Goal: Task Accomplishment & Management: Complete application form

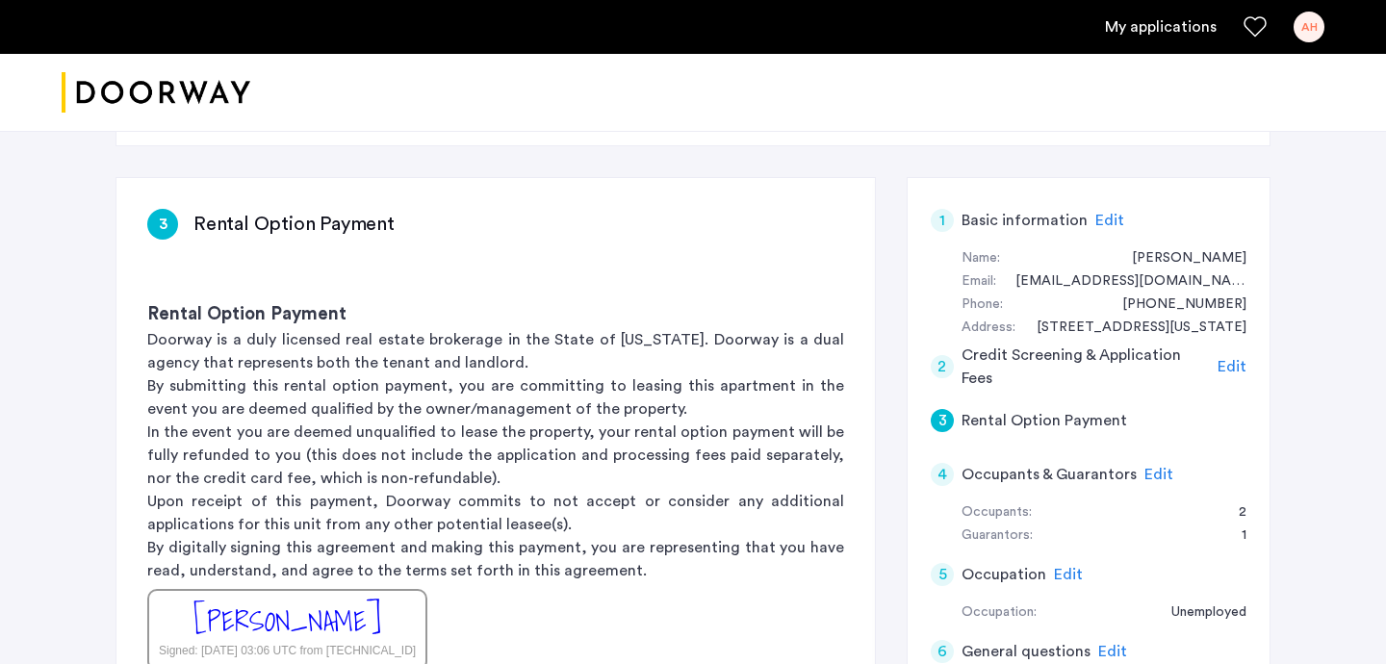
click at [471, 420] on p "In the event you are deemed unqualified to lease the property, your rental opti…" at bounding box center [495, 454] width 697 height 69
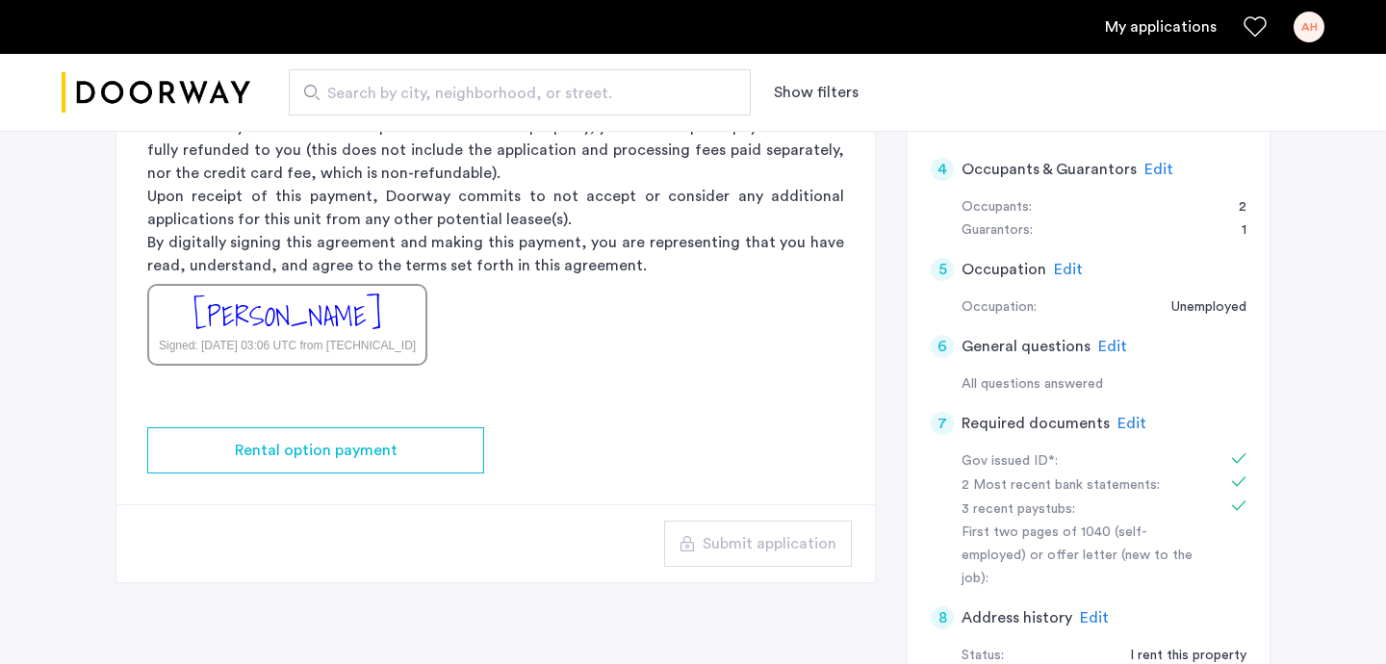
scroll to position [742, 0]
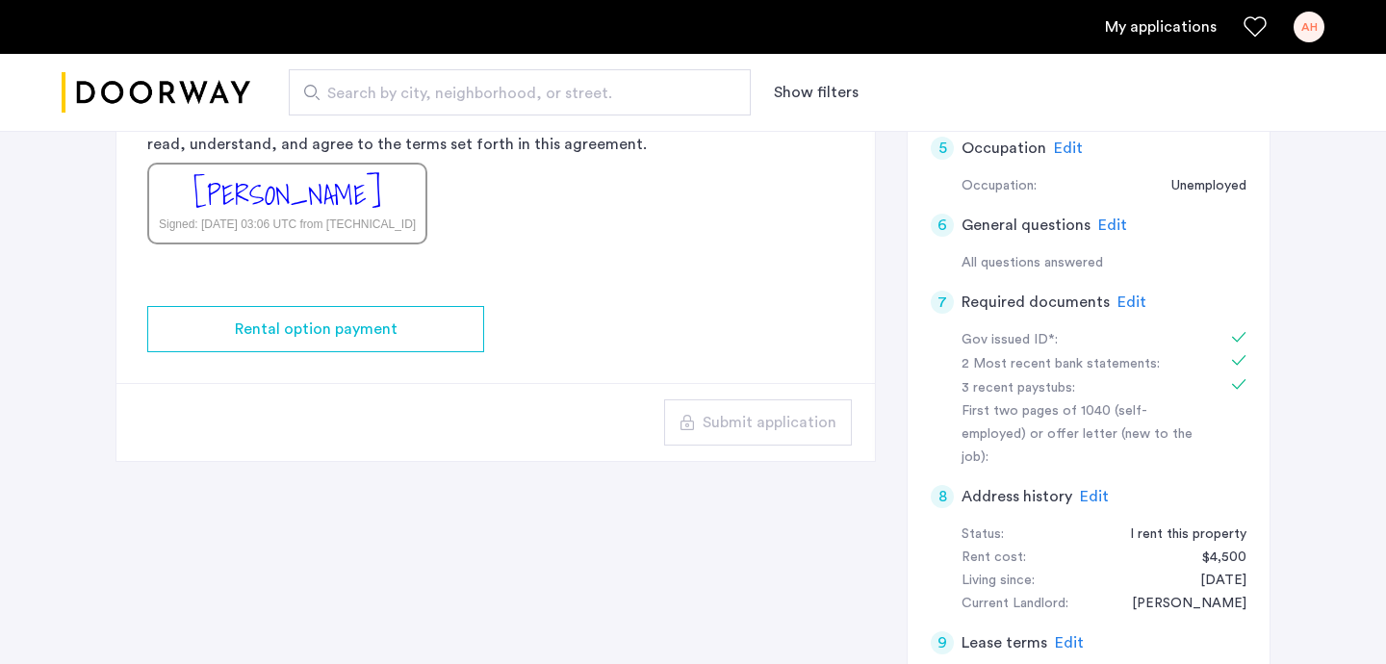
click at [518, 475] on div "3 Rental Option Payment Rental Option Payment Doorway is a duly licensed real e…" at bounding box center [692, 257] width 1155 height 1012
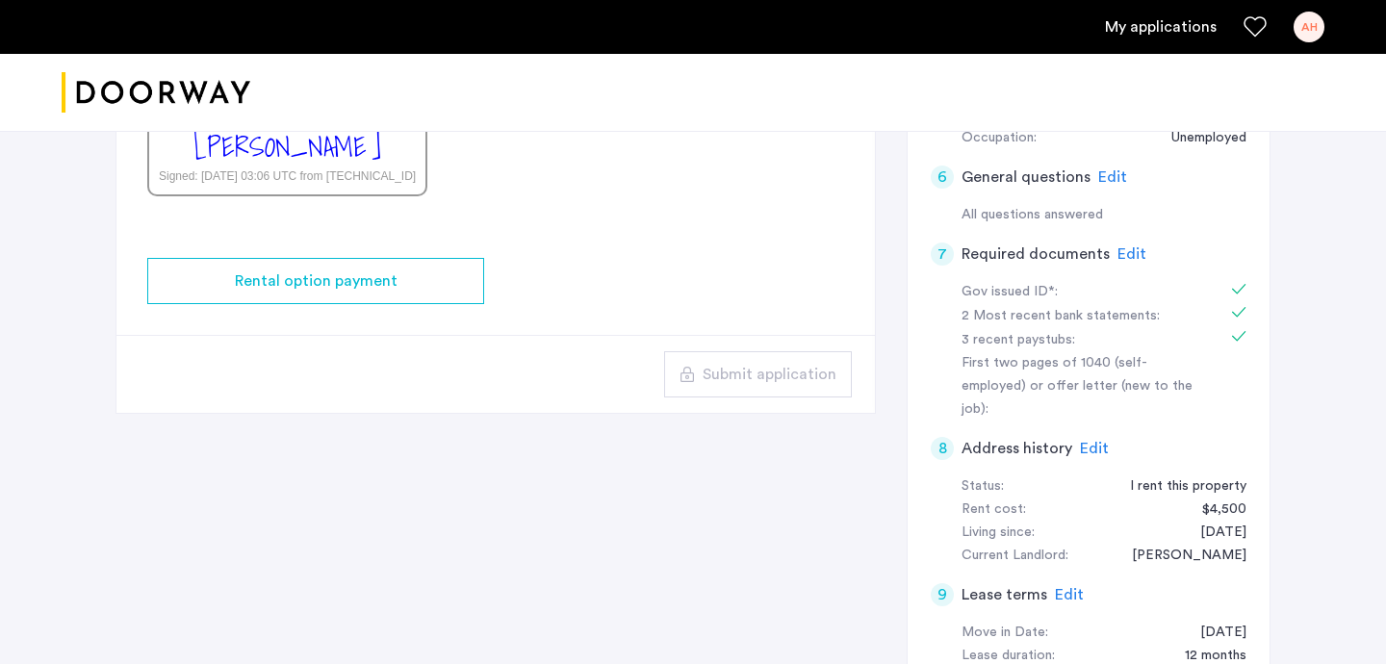
scroll to position [0, 0]
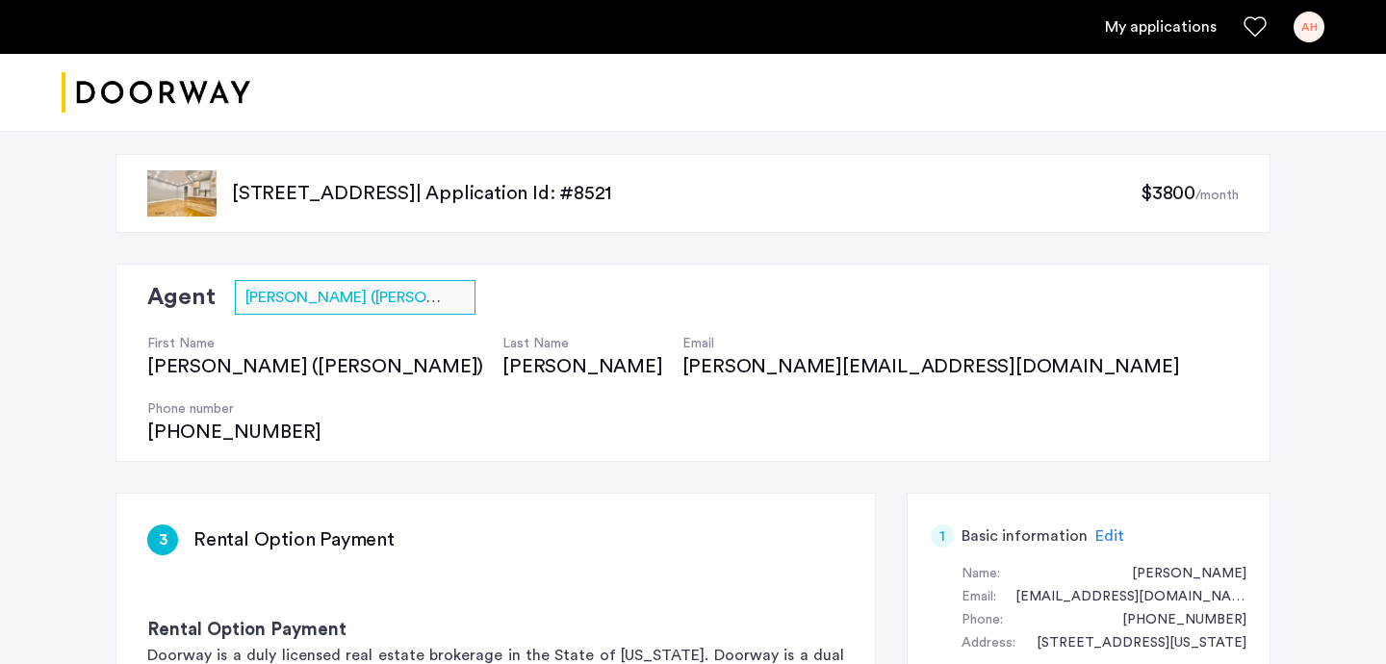
click at [1141, 34] on link "My applications" at bounding box center [1161, 26] width 112 height 23
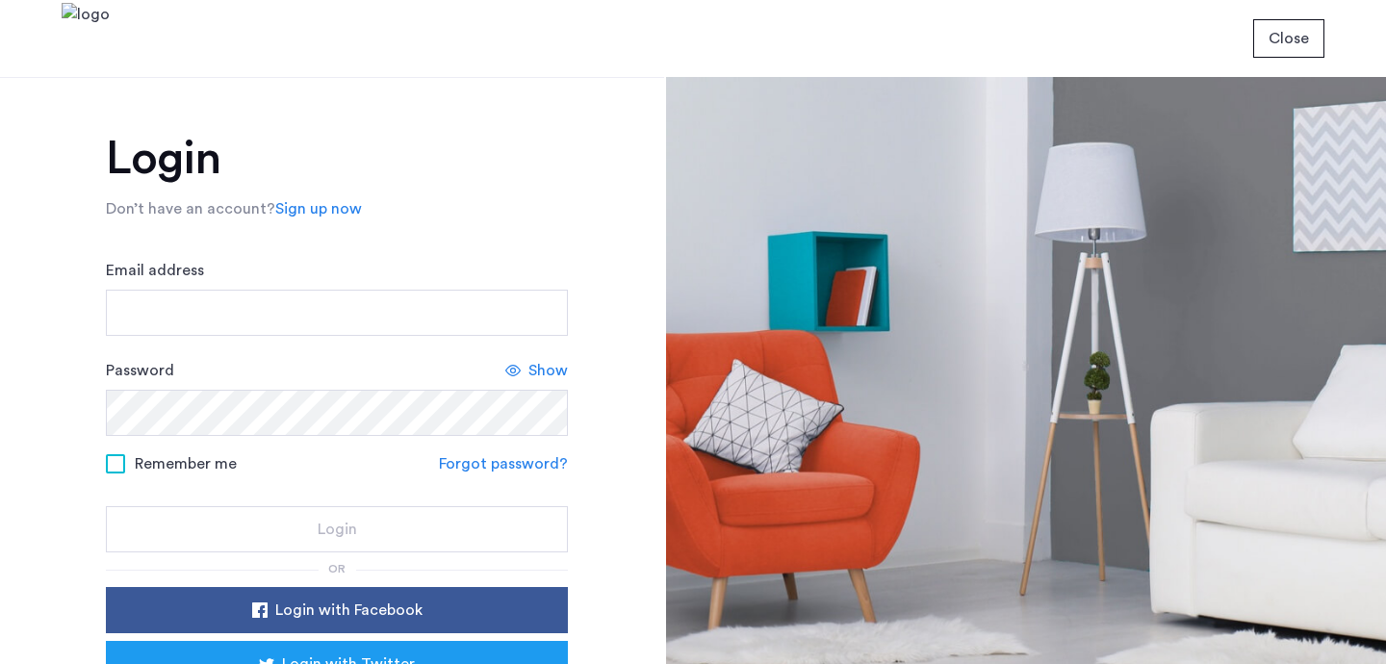
type input "**********"
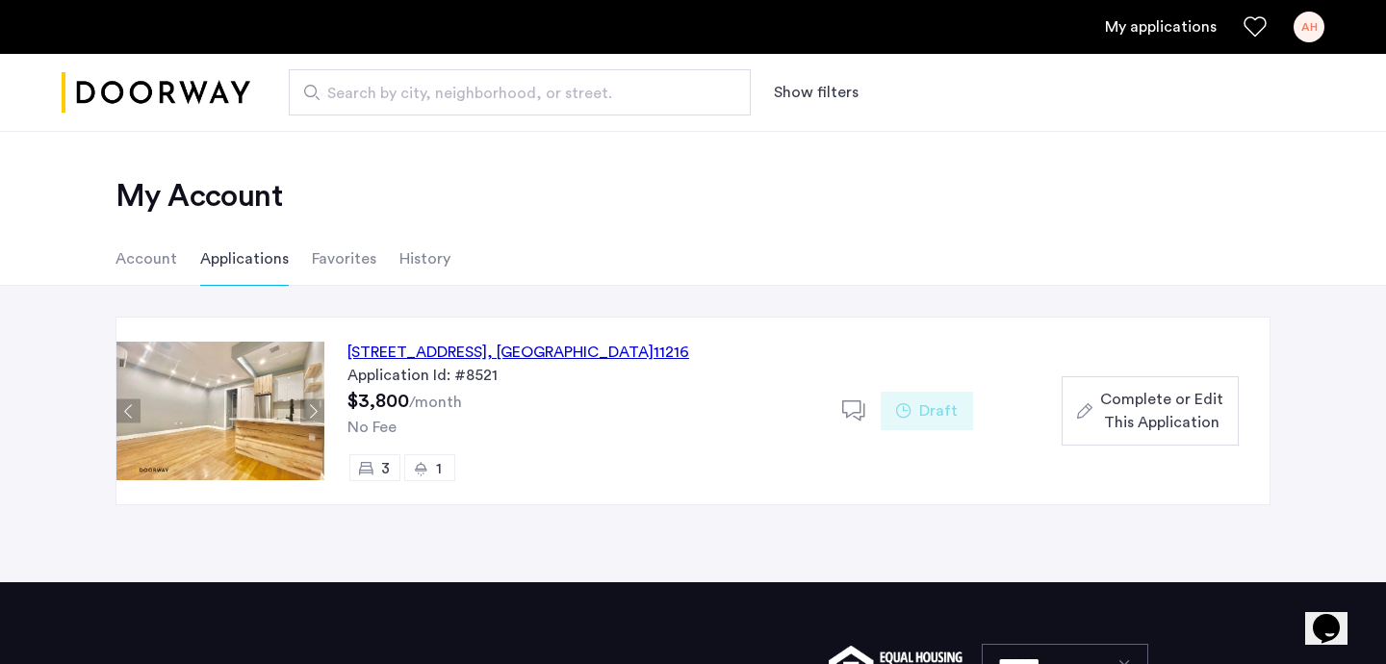
click at [1150, 406] on span "Complete or Edit This Application" at bounding box center [1161, 411] width 123 height 46
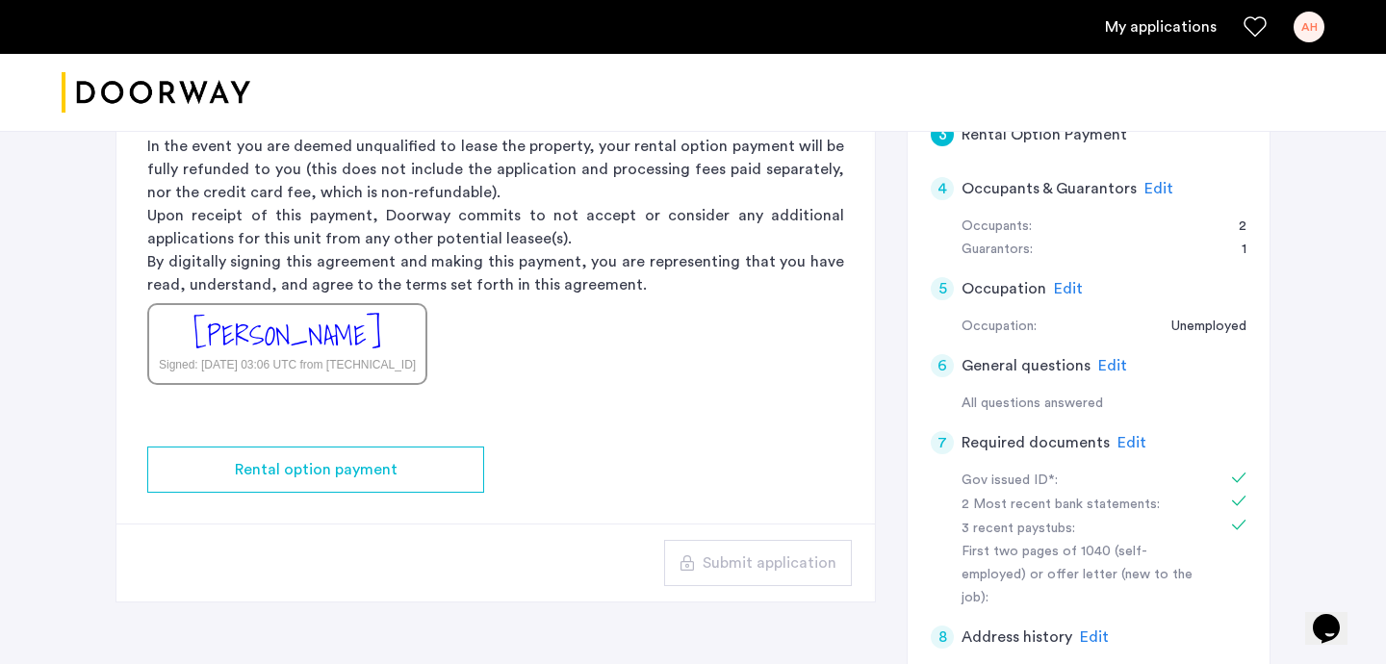
scroll to position [607, 0]
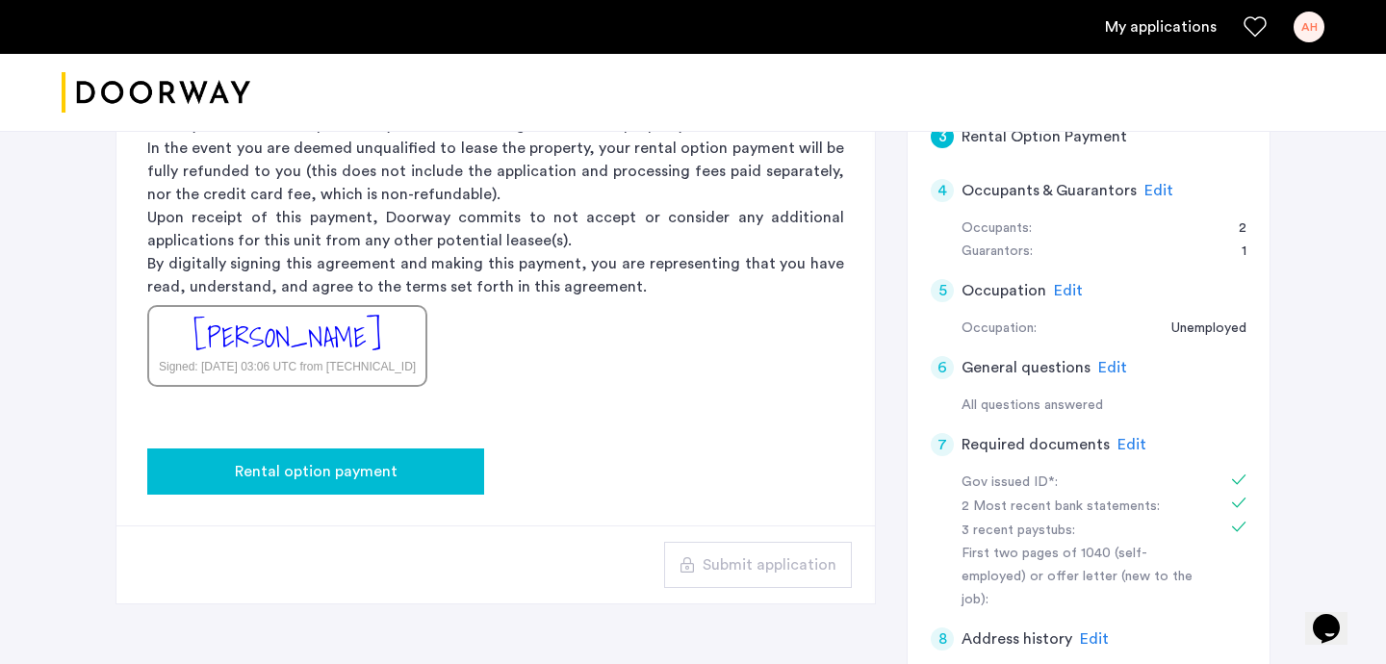
click at [361, 448] on button "Rental option payment" at bounding box center [315, 471] width 337 height 46
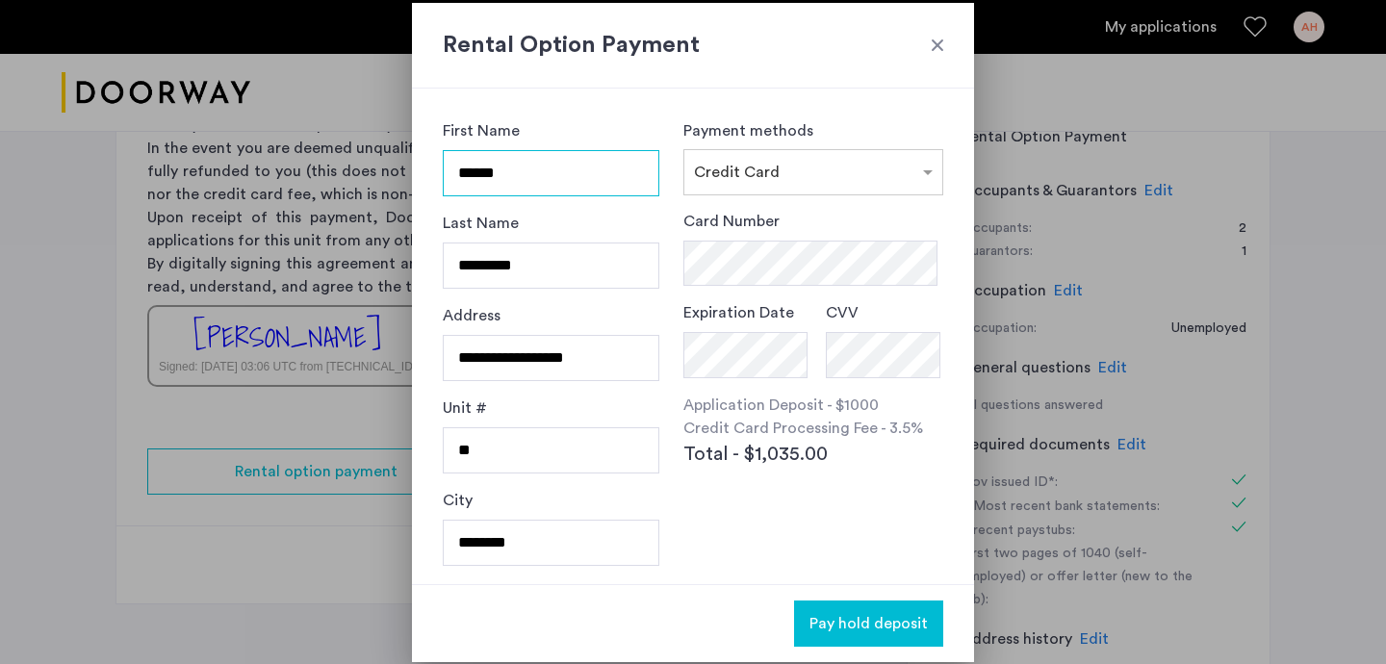
scroll to position [5, 0]
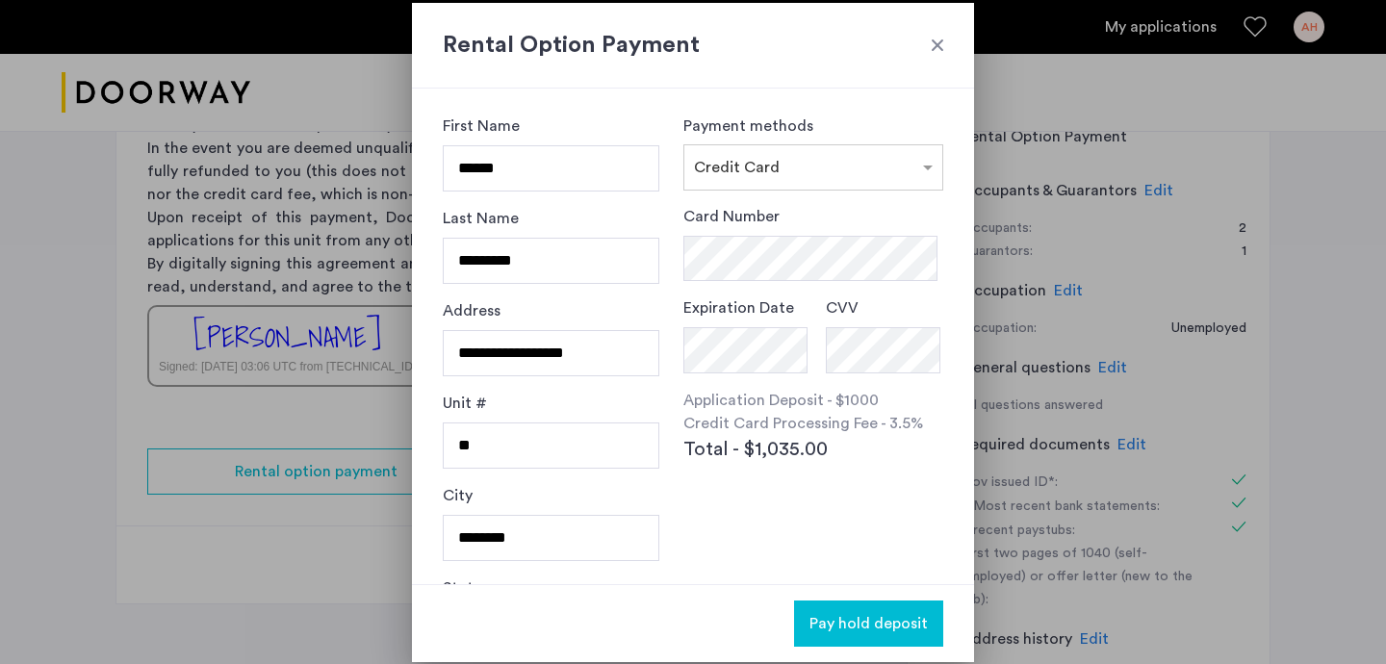
click at [870, 621] on span "Pay hold deposit" at bounding box center [868, 623] width 118 height 23
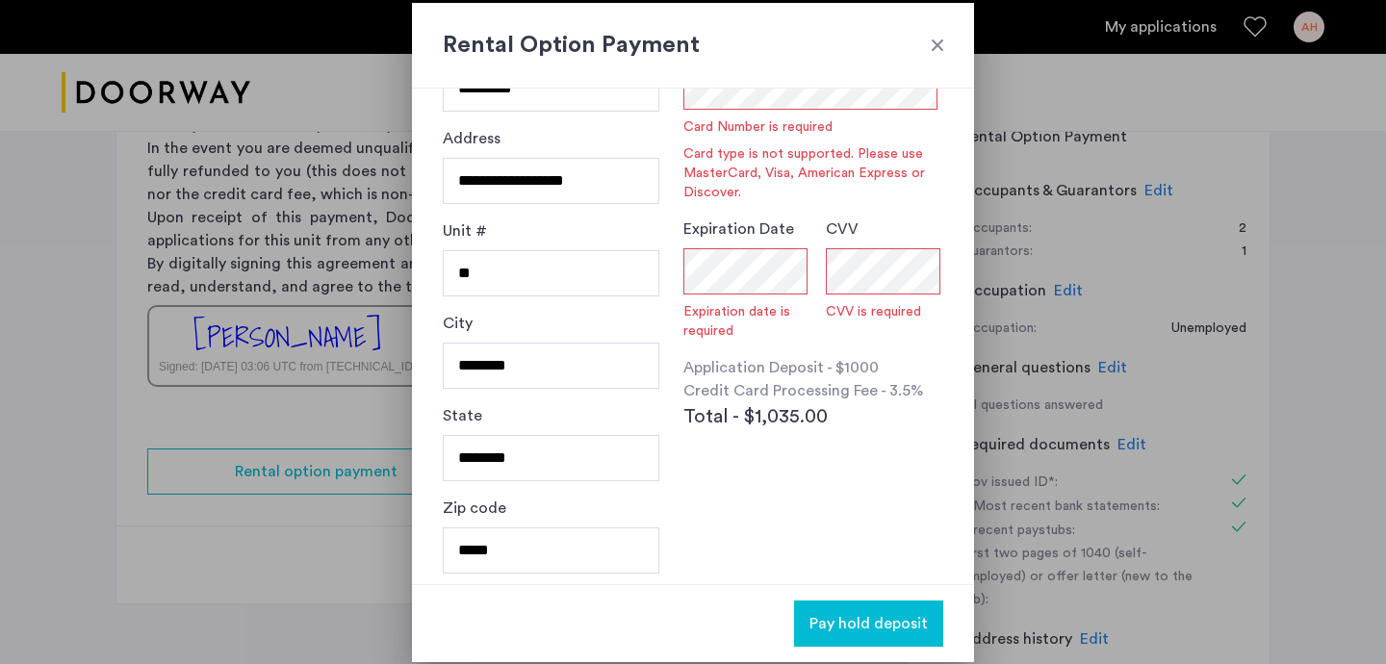
scroll to position [182, 0]
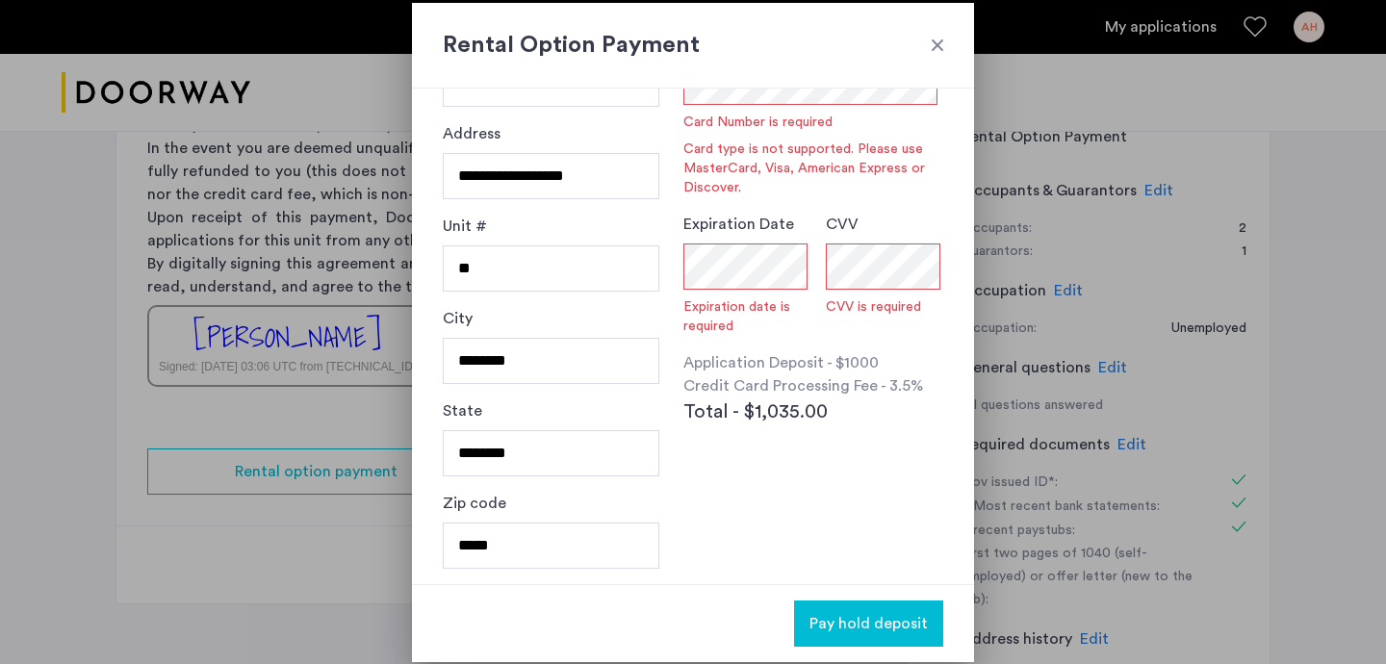
click at [945, 46] on div at bounding box center [937, 45] width 19 height 19
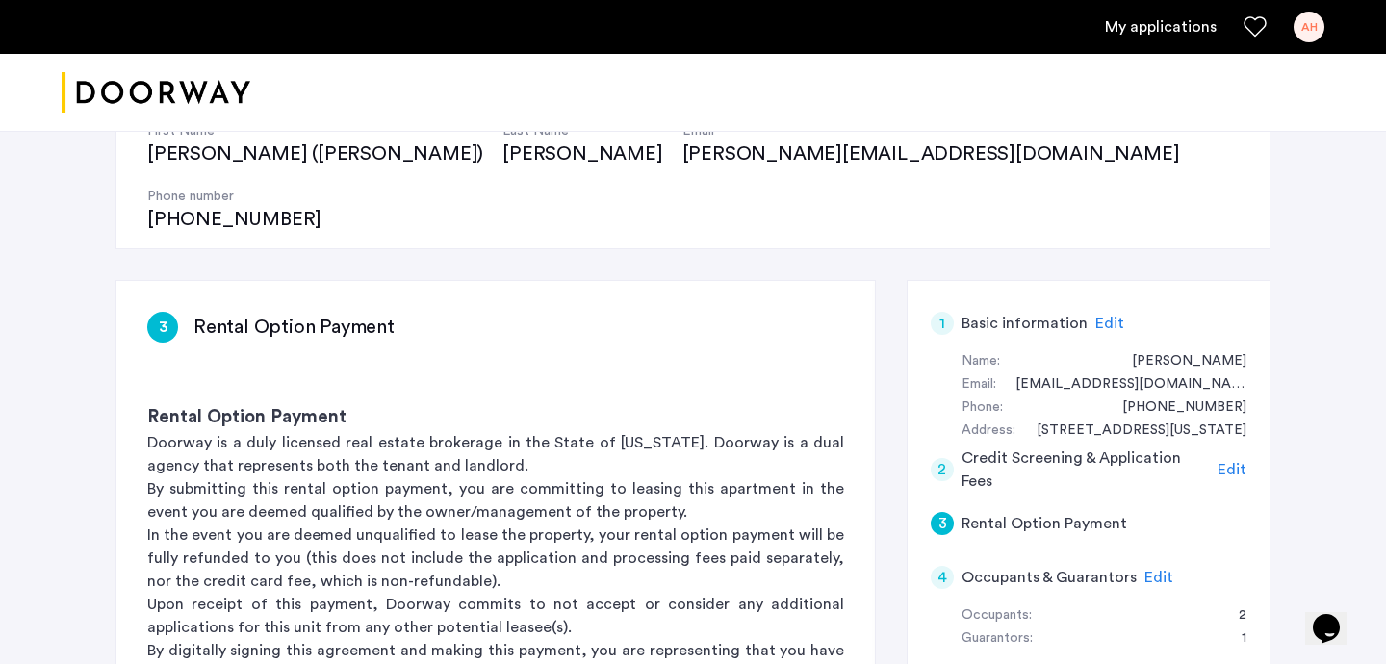
scroll to position [222, 0]
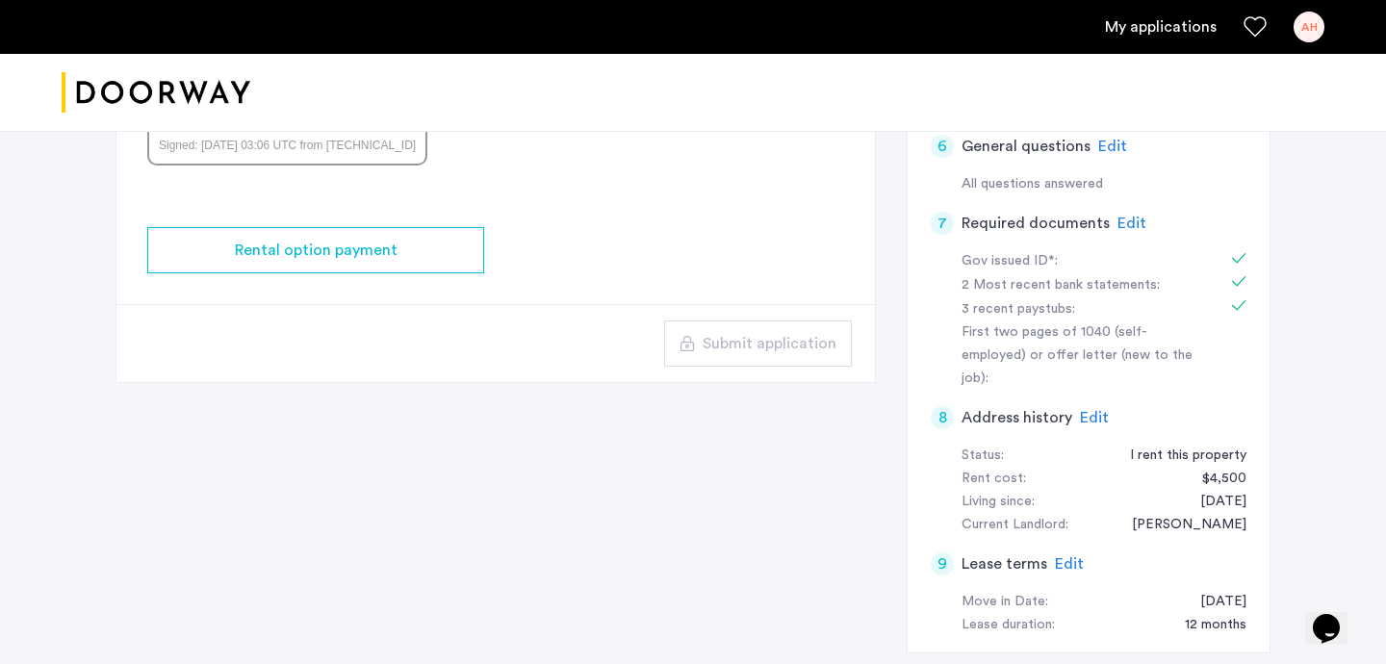
scroll to position [831, 0]
